Goal: Task Accomplishment & Management: Use online tool/utility

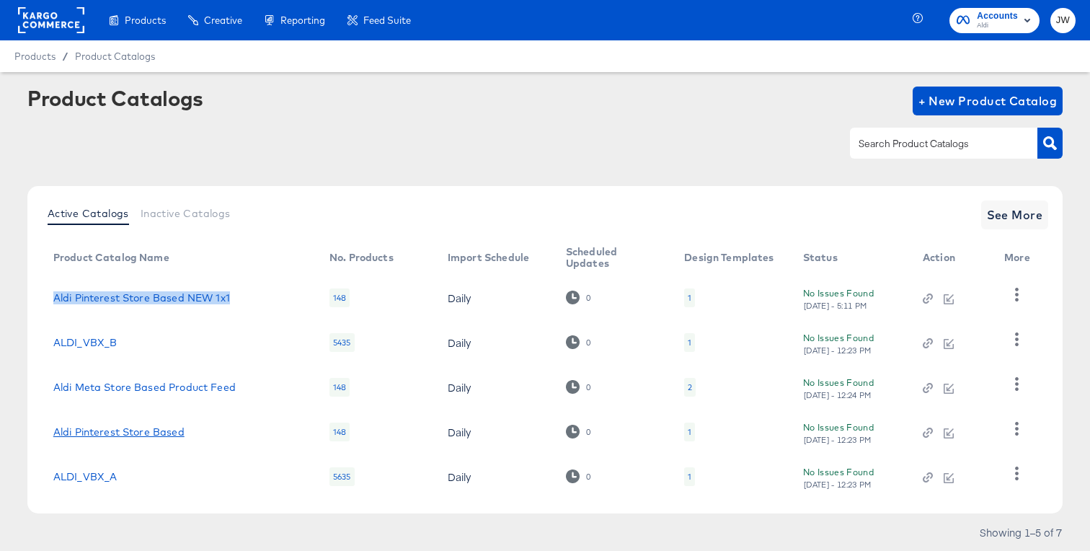
click at [167, 433] on link "Aldi Pinterest Store Based" at bounding box center [118, 432] width 131 height 12
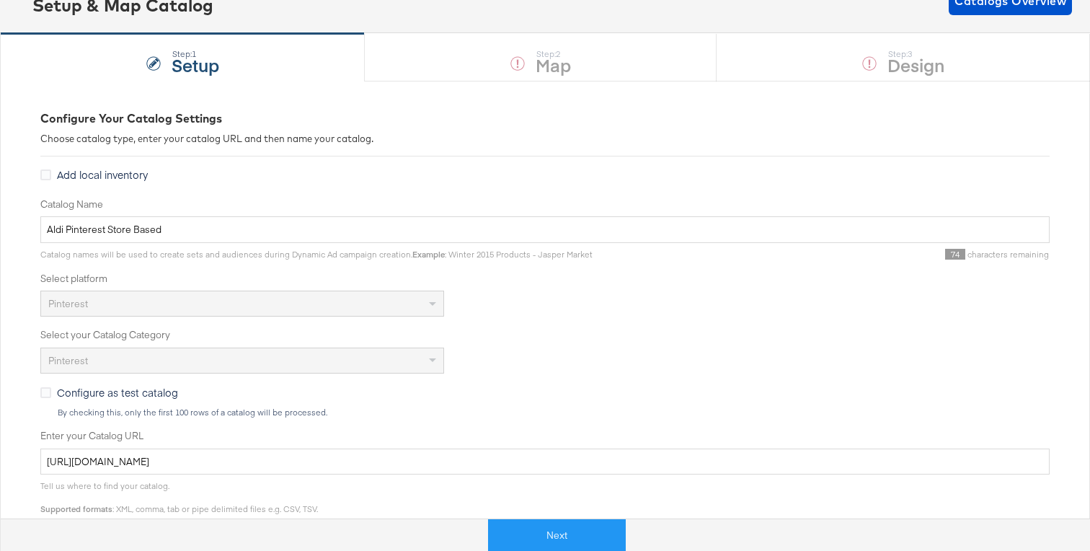
scroll to position [114, 0]
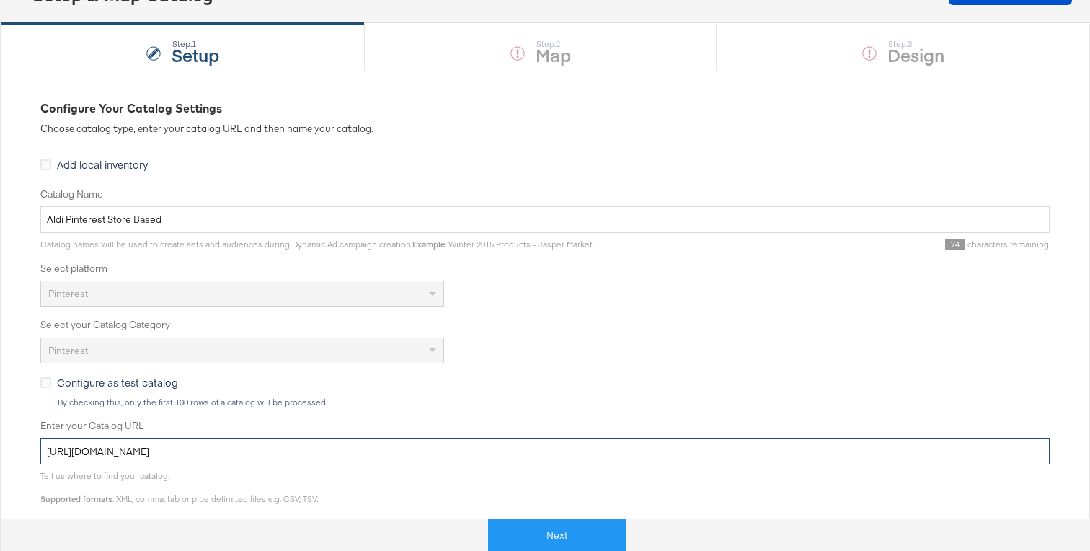
click at [271, 444] on input "[URL][DOMAIN_NAME]" at bounding box center [545, 451] width 1010 height 27
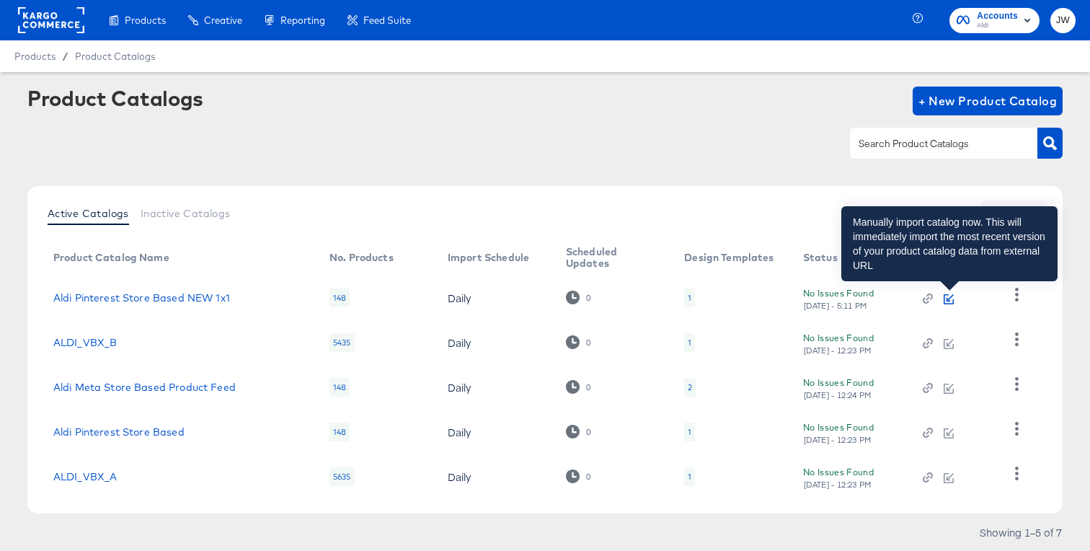
click at [946, 299] on icon "button" at bounding box center [949, 299] width 10 height 10
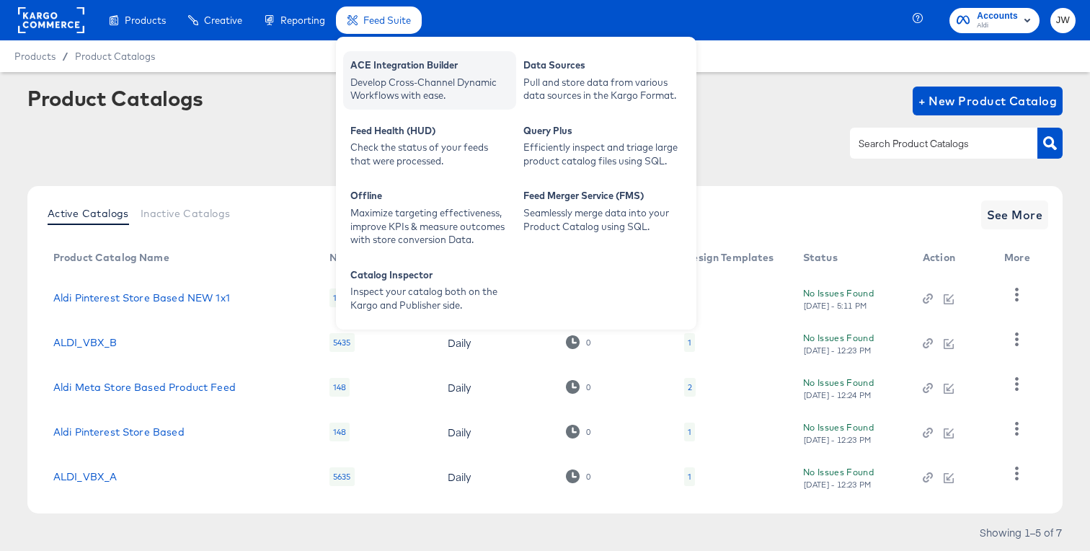
click at [366, 81] on div "Develop Cross-Channel Dynamic Workflows with ease." at bounding box center [430, 89] width 159 height 27
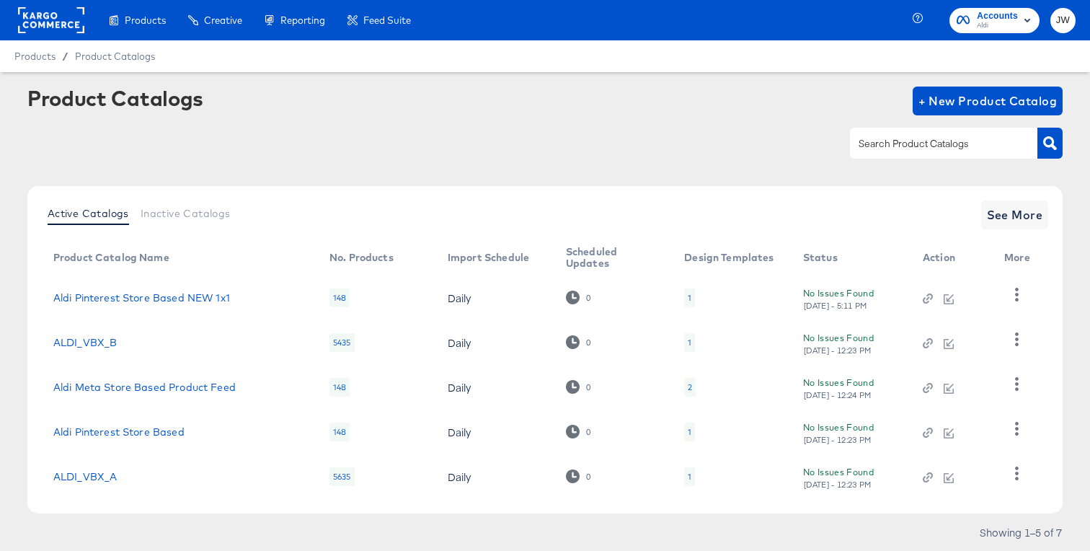
click at [167, 290] on td "Aldi Pinterest Store Based NEW 1x1" at bounding box center [180, 298] width 276 height 45
click at [167, 293] on link "Aldi Pinterest Store Based NEW 1x1" at bounding box center [141, 298] width 177 height 12
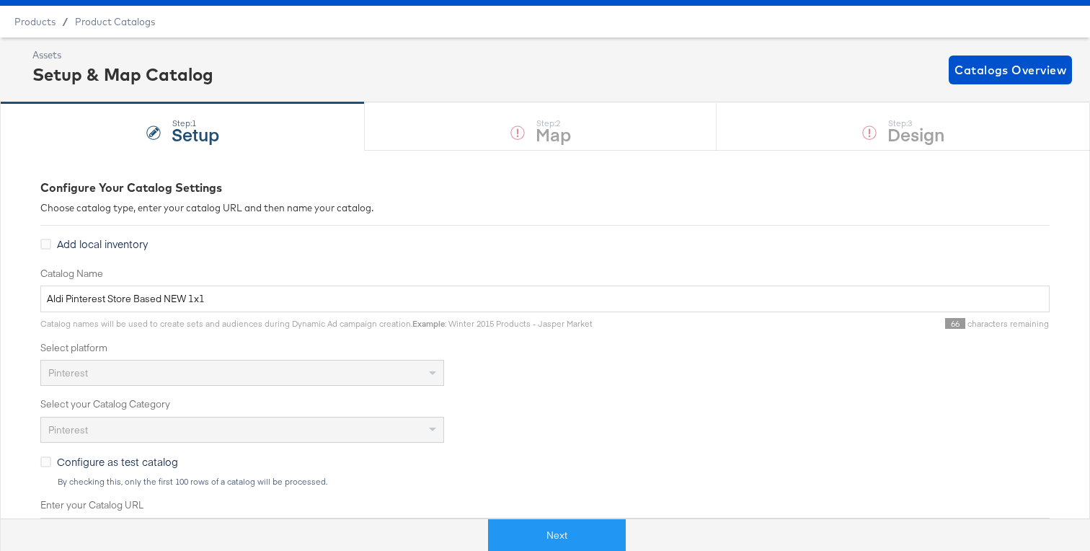
scroll to position [71, 0]
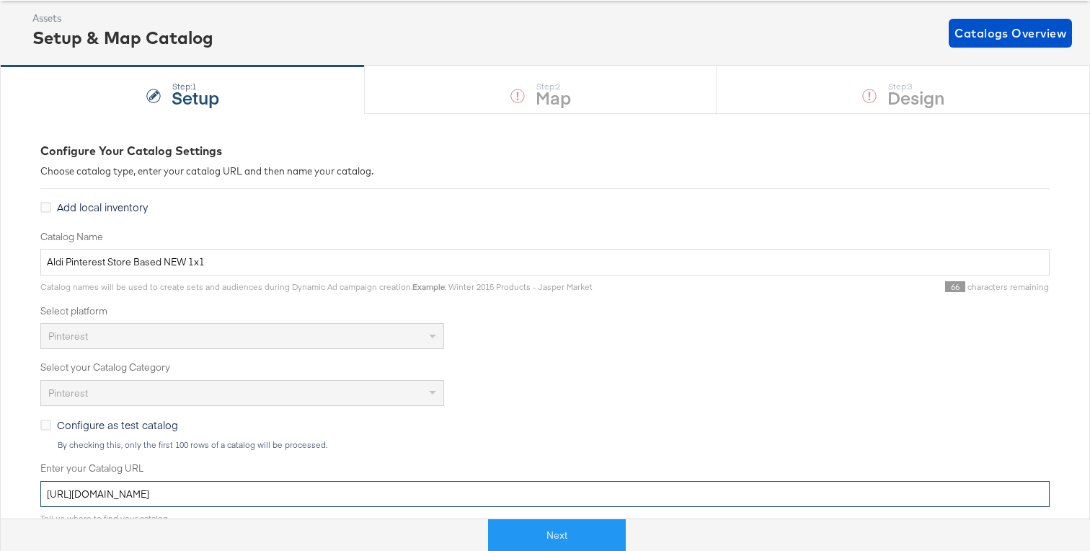
click at [200, 505] on input "[URL][DOMAIN_NAME]" at bounding box center [545, 494] width 1010 height 27
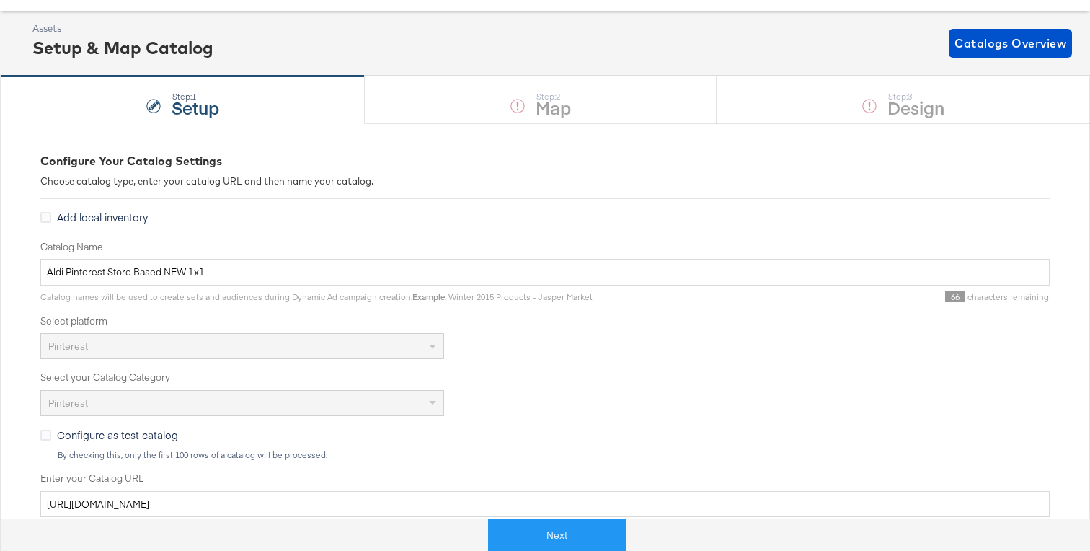
scroll to position [98, 0]
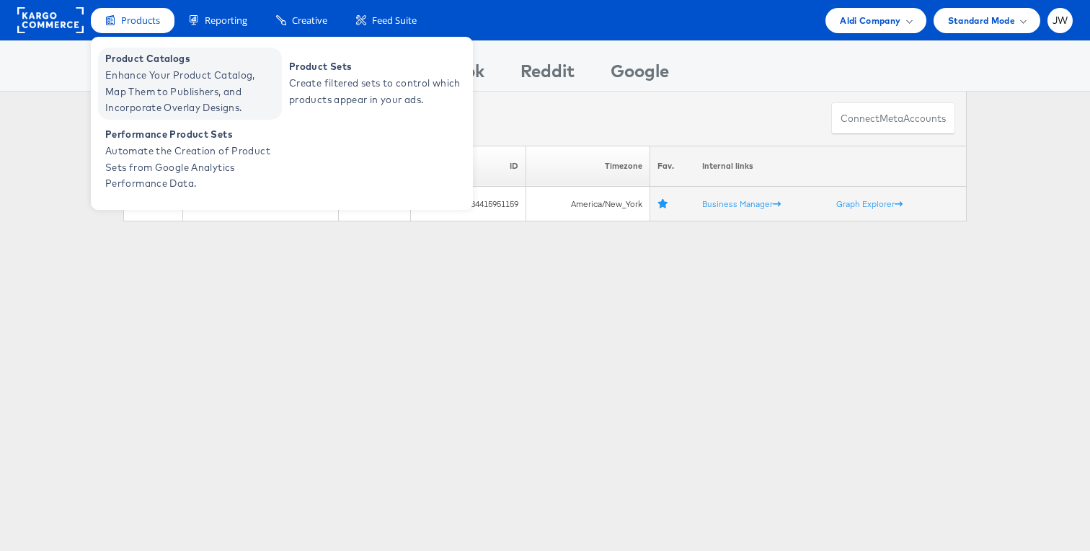
click at [155, 85] on span "Enhance Your Product Catalog, Map Them to Publishers, and Incorporate Overlay D…" at bounding box center [191, 91] width 173 height 49
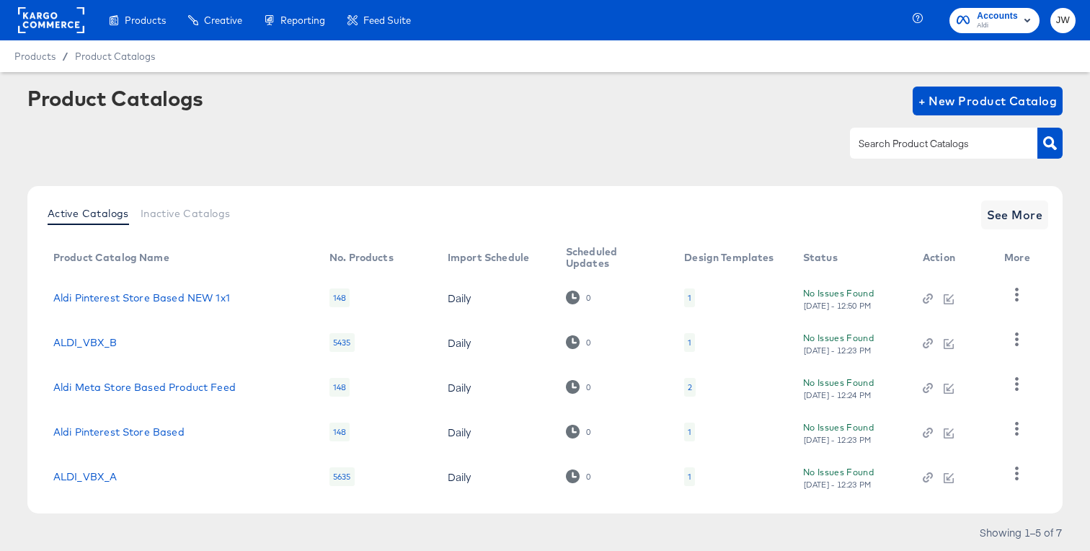
scroll to position [29, 0]
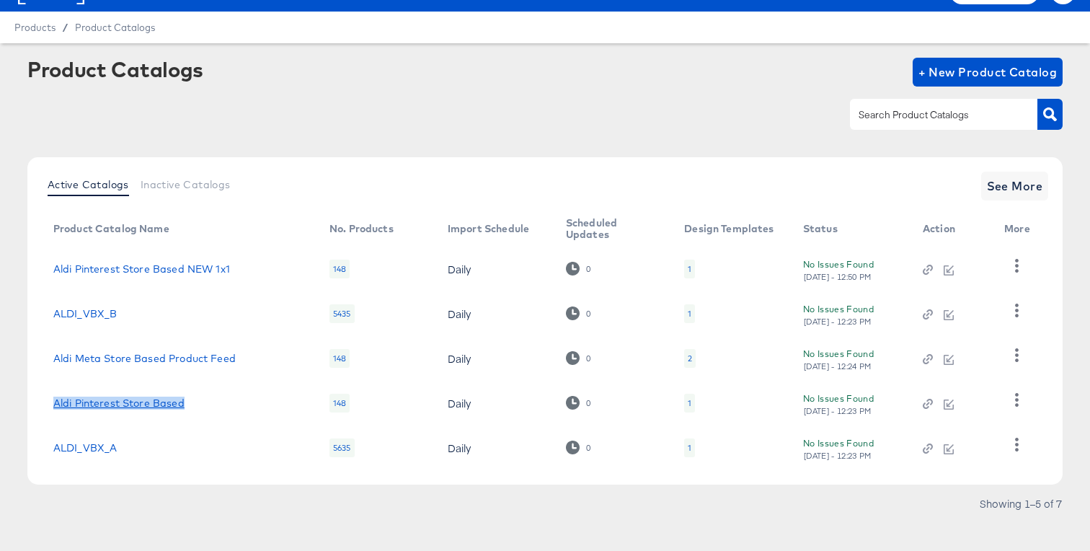
drag, startPoint x: 198, startPoint y: 402, endPoint x: 57, endPoint y: 406, distance: 140.7
click at [56, 406] on div "Aldi Pinterest Store Based" at bounding box center [176, 403] width 247 height 12
click at [208, 388] on td "Aldi Pinterest Store Based" at bounding box center [180, 403] width 276 height 45
click at [208, 267] on link "Aldi Pinterest Store Based NEW 1x1" at bounding box center [141, 269] width 177 height 12
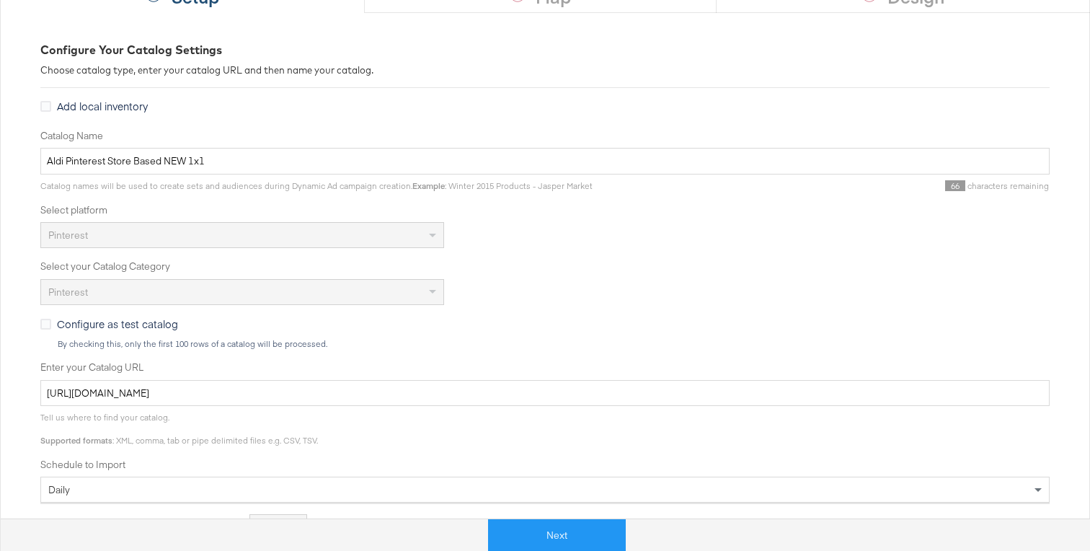
scroll to position [416, 0]
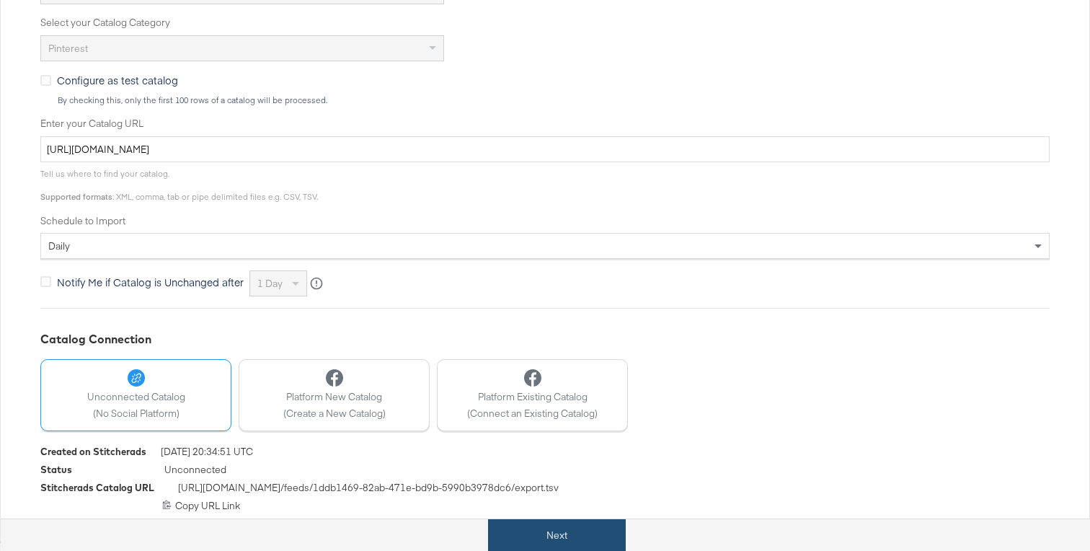
click at [544, 523] on button "Next" at bounding box center [557, 535] width 138 height 32
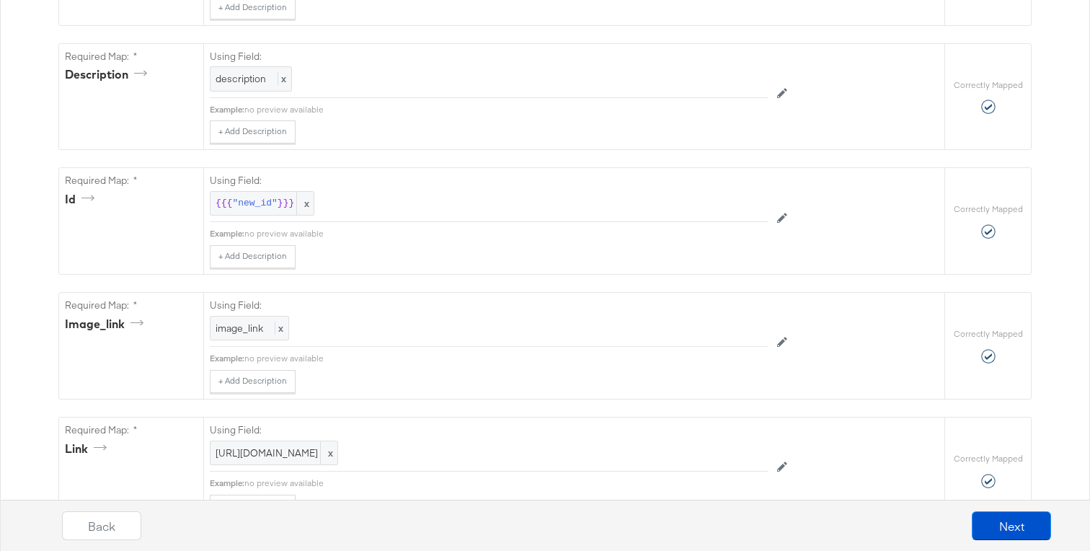
scroll to position [0, 0]
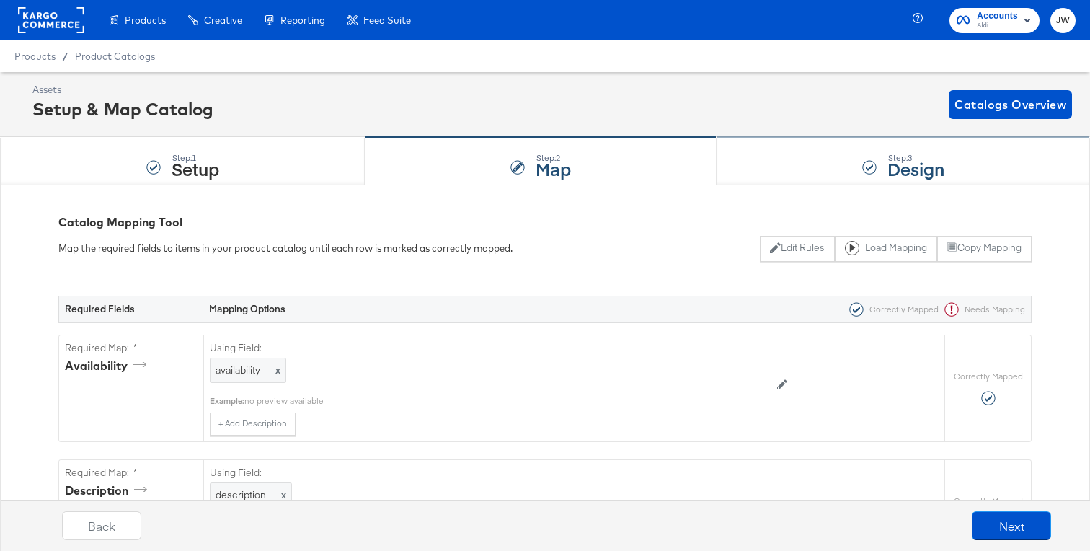
click at [802, 155] on div "Step: 3 Design" at bounding box center [904, 162] width 374 height 48
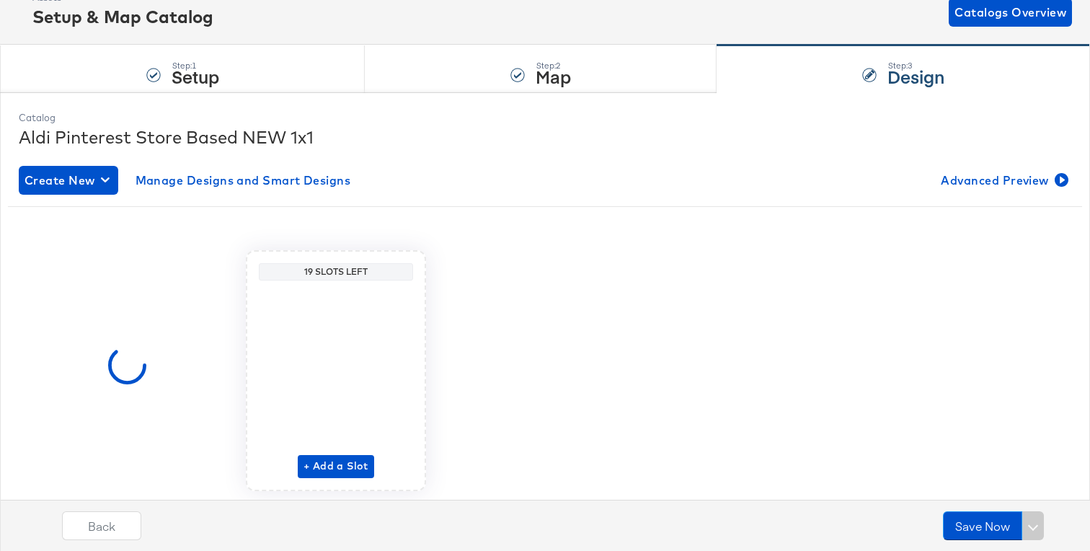
scroll to position [125, 0]
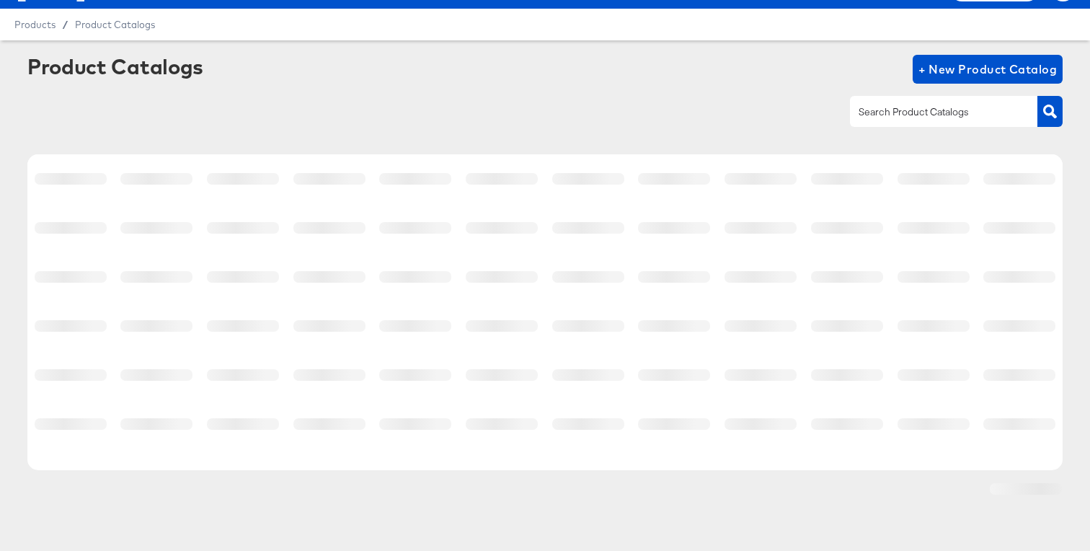
scroll to position [29, 0]
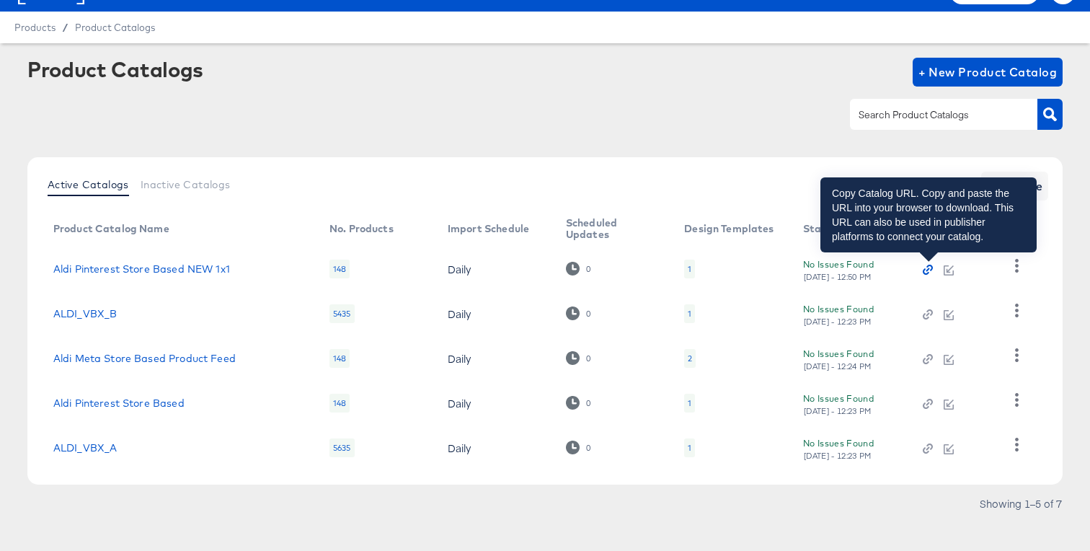
click at [927, 269] on icon "button" at bounding box center [928, 270] width 10 height 10
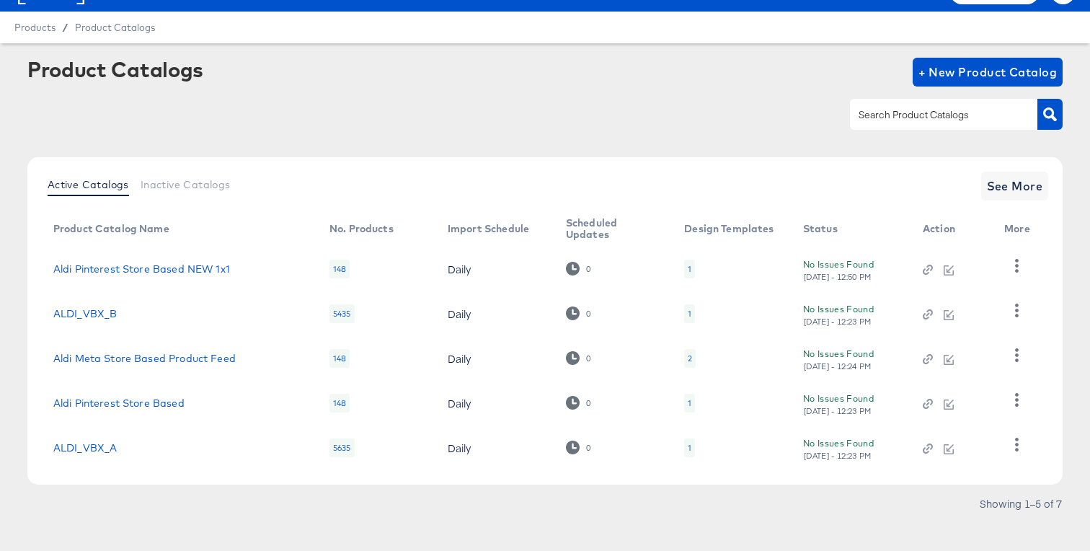
click at [237, 272] on div "Aldi Pinterest Store Based NEW 1x1" at bounding box center [176, 269] width 247 height 12
copy link "Aldi Pinterest Store Based NEW 1x1"
click at [1013, 357] on icon "button" at bounding box center [1017, 355] width 14 height 14
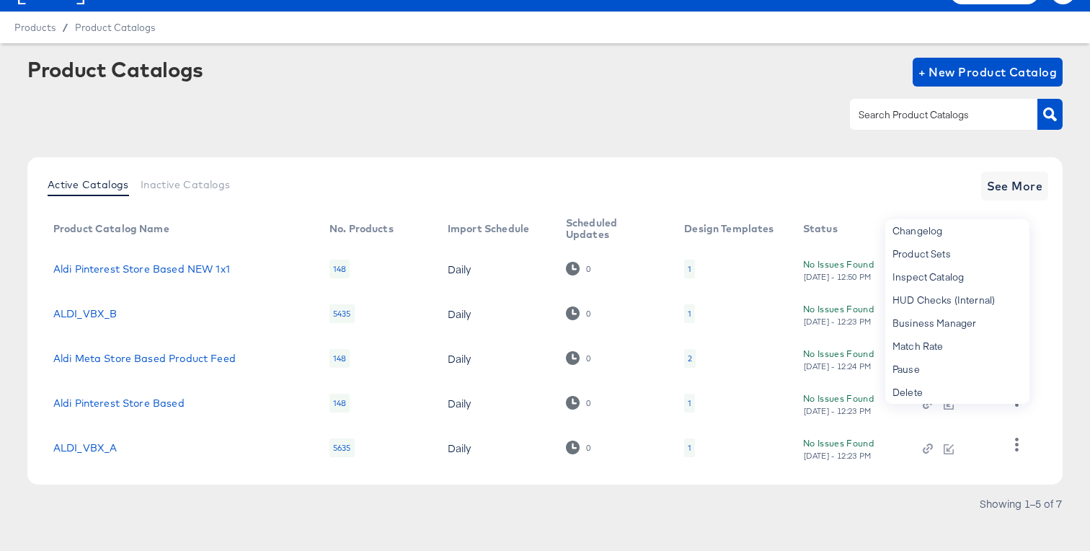
click at [1030, 413] on td at bounding box center [1020, 403] width 55 height 45
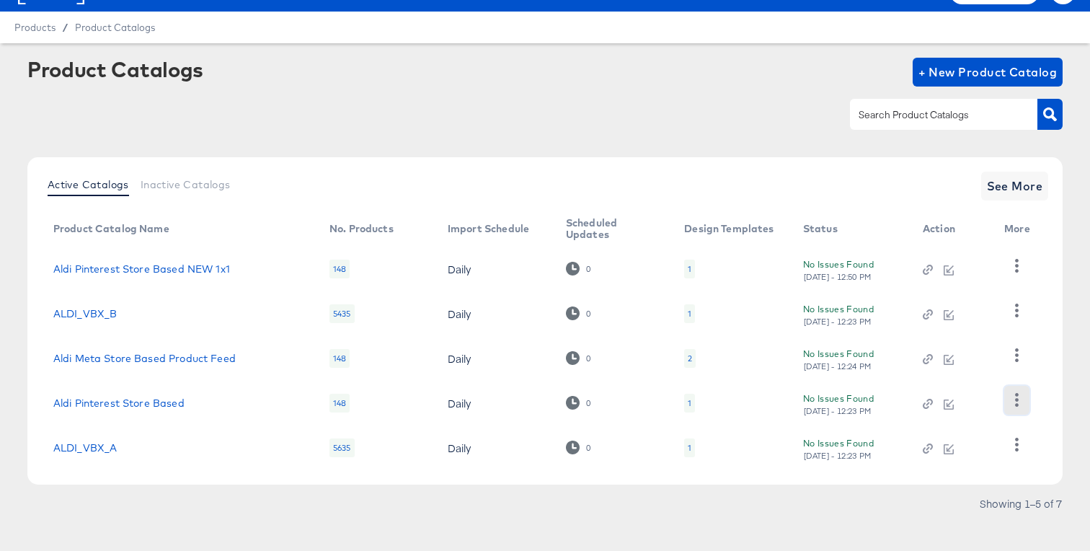
click at [1021, 405] on icon "button" at bounding box center [1017, 400] width 14 height 14
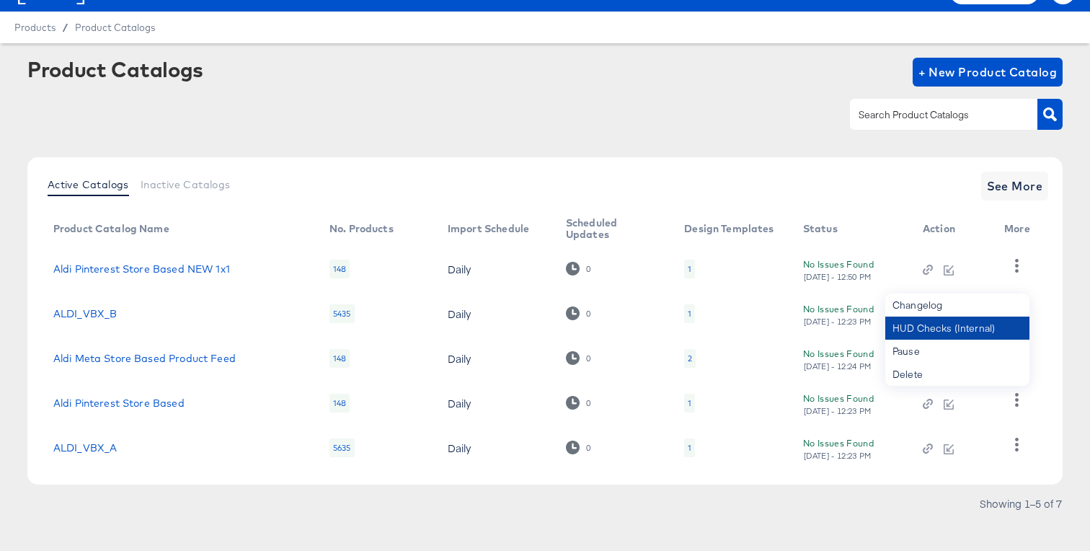
click at [979, 335] on div "HUD Checks (Internal)" at bounding box center [958, 328] width 144 height 23
click at [559, 157] on div "Product Catalogs + New Product Catalog Active Catalogs Inactive Catalogs See Mo…" at bounding box center [545, 290] width 1036 height 464
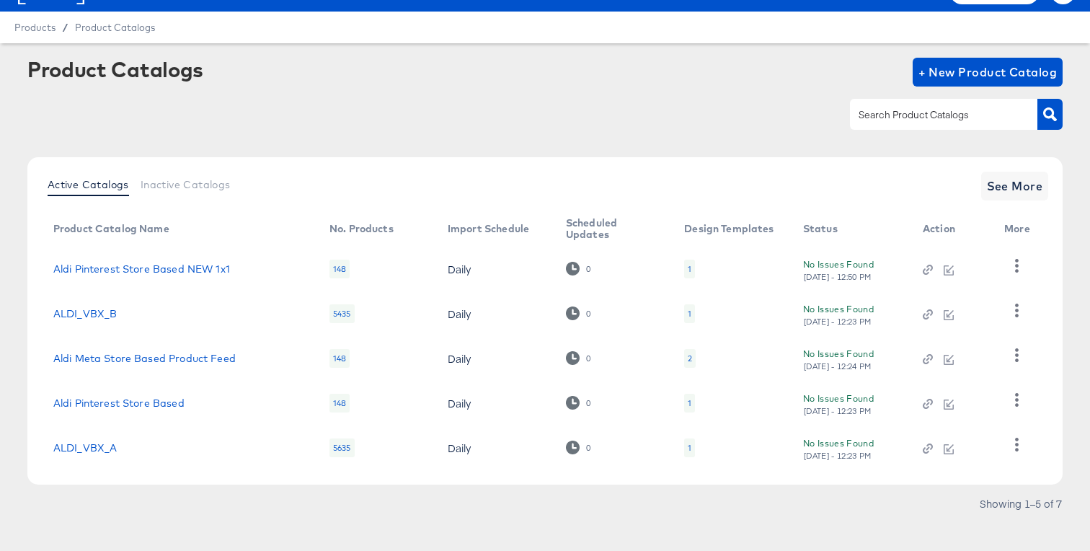
scroll to position [43, 0]
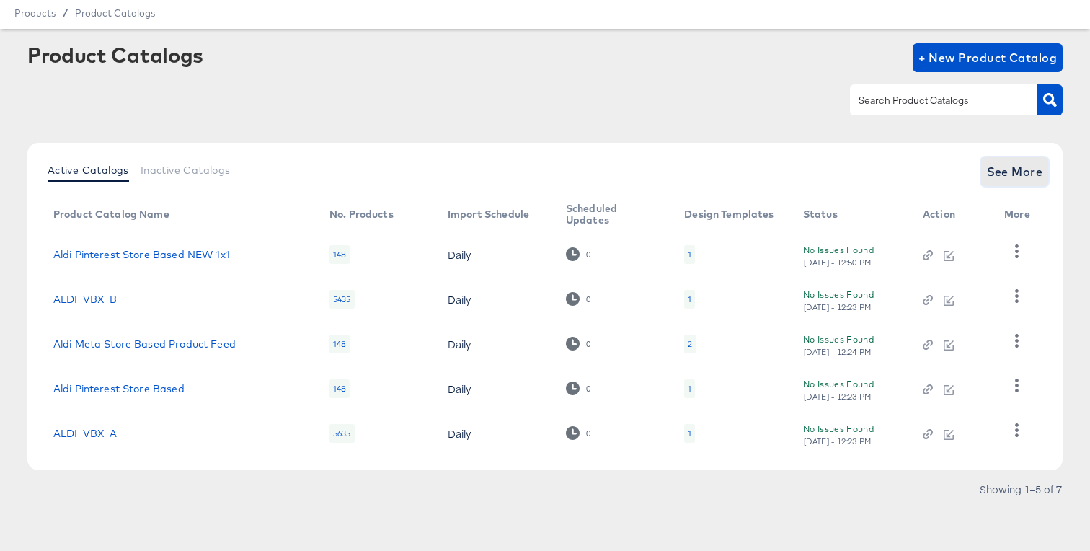
click at [984, 167] on button "See More" at bounding box center [1016, 171] width 68 height 29
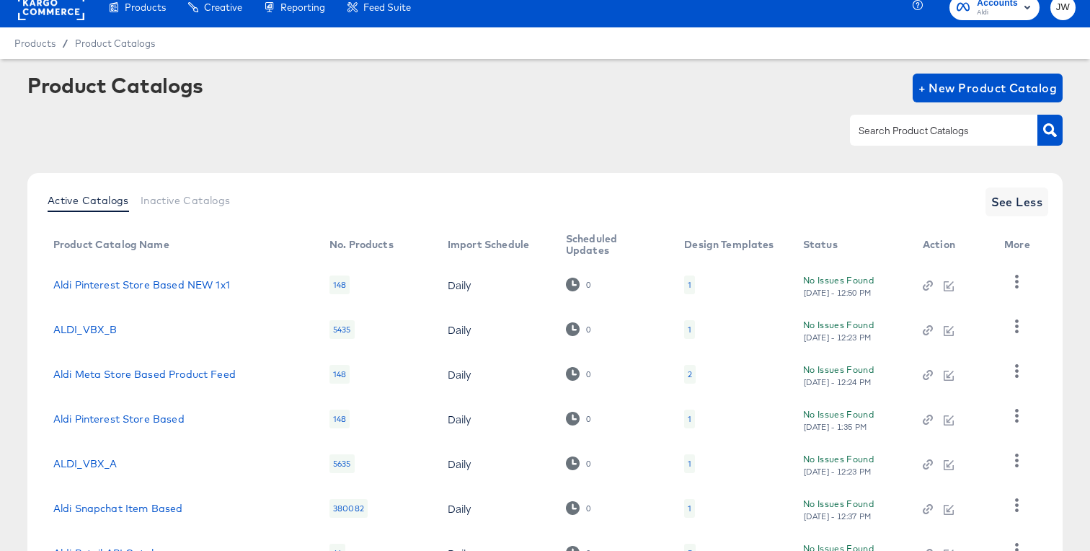
scroll to position [0, 0]
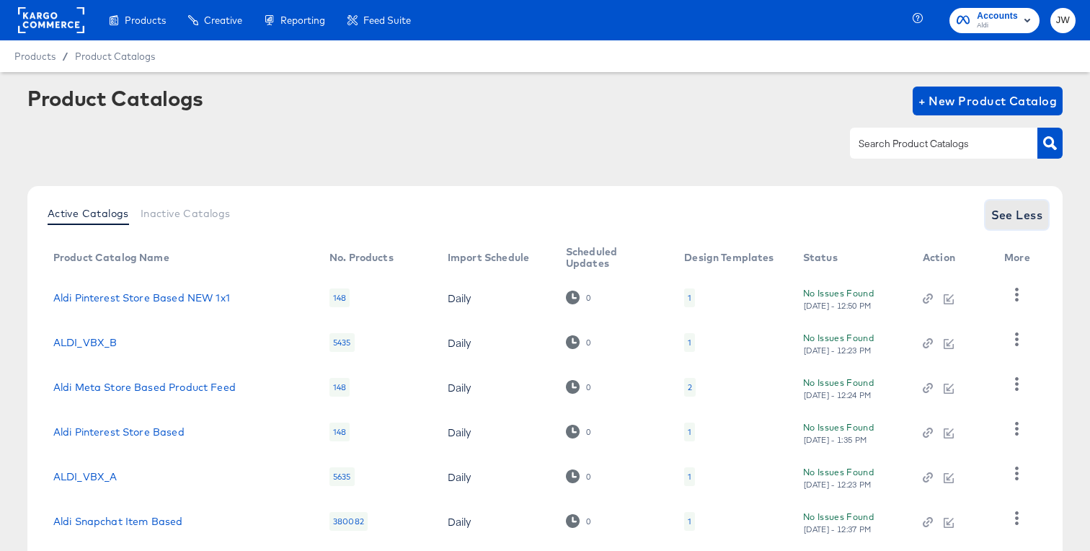
click at [1005, 204] on button "See Less" at bounding box center [1017, 214] width 63 height 29
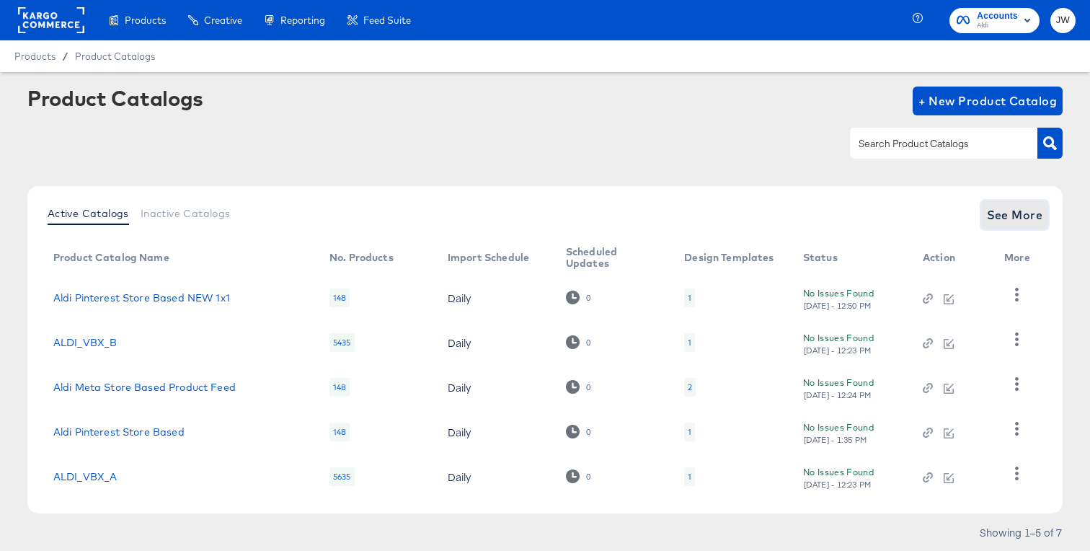
click at [1003, 210] on span "See More" at bounding box center [1015, 215] width 56 height 20
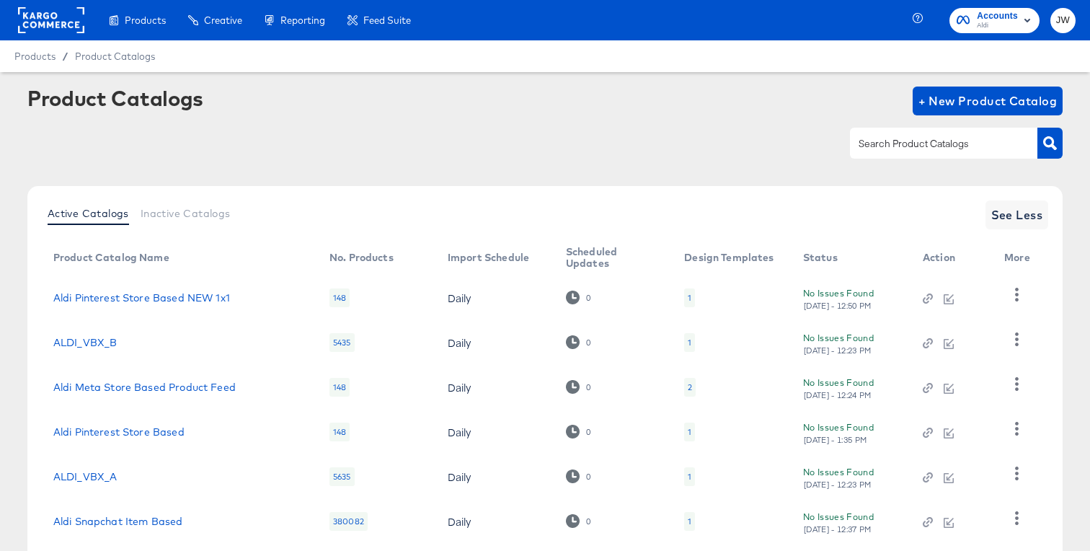
scroll to position [133, 0]
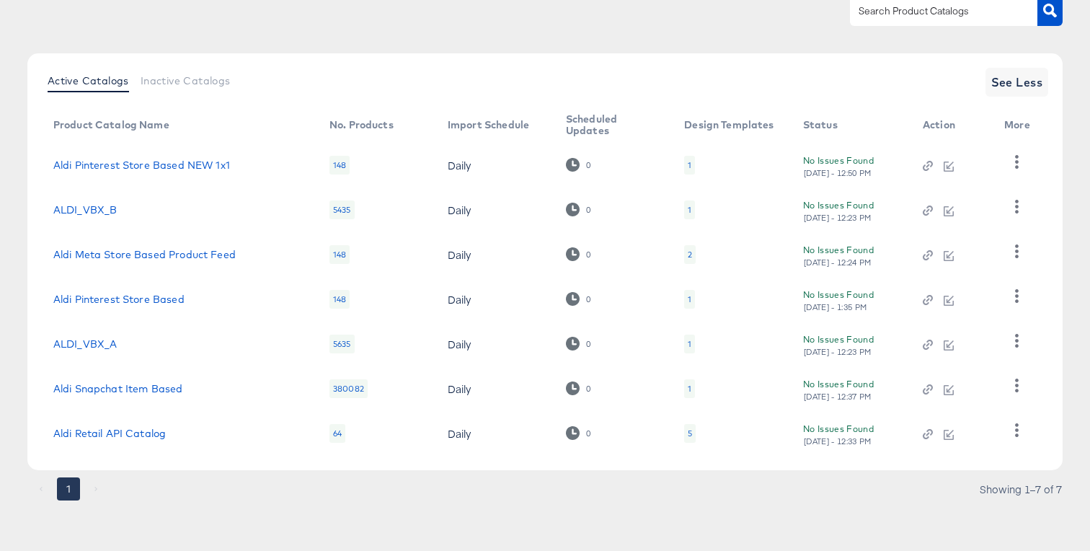
click at [247, 164] on div "Aldi Pinterest Store Based NEW 1x1" at bounding box center [176, 165] width 247 height 12
copy link "Aldi Pinterest Store Based NEW 1x1"
click at [928, 165] on icon "button" at bounding box center [929, 166] width 4 height 4
